Goal: Task Accomplishment & Management: Manage account settings

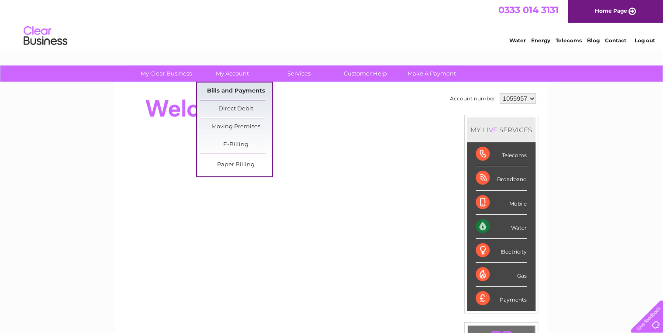
click at [234, 92] on link "Bills and Payments" at bounding box center [236, 91] width 72 height 17
click at [232, 90] on link "Bills and Payments" at bounding box center [236, 91] width 72 height 17
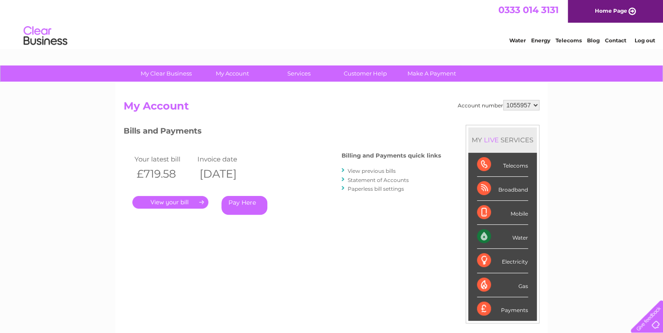
click at [182, 202] on link "." at bounding box center [170, 202] width 76 height 13
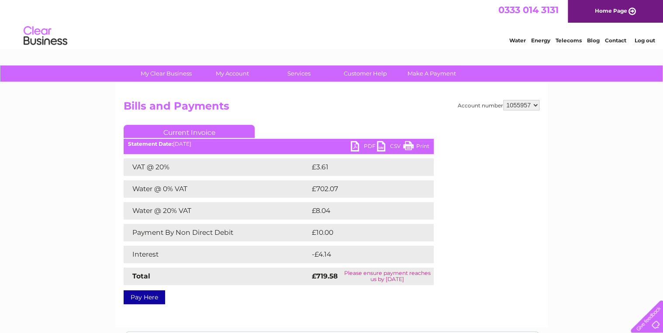
click at [357, 145] on link "PDF" at bounding box center [364, 147] width 26 height 13
